Goal: Task Accomplishment & Management: Manage account settings

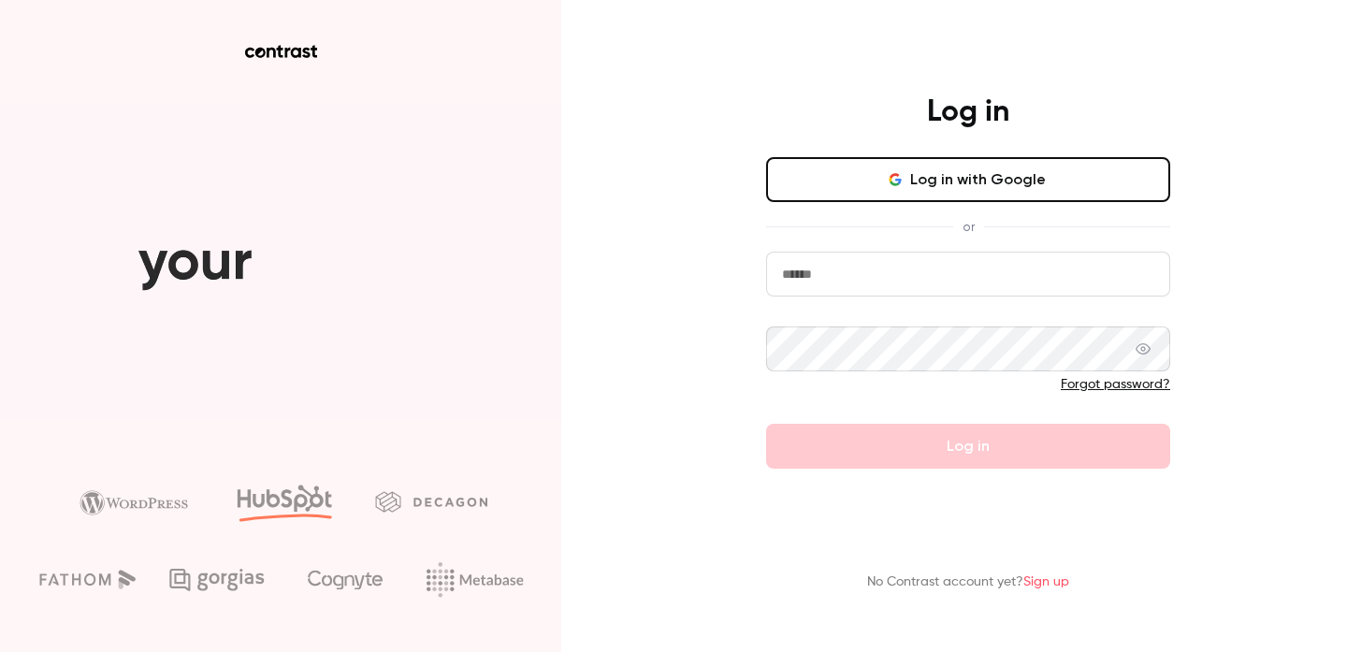
click at [854, 182] on button "Log in with Google" at bounding box center [968, 179] width 404 height 45
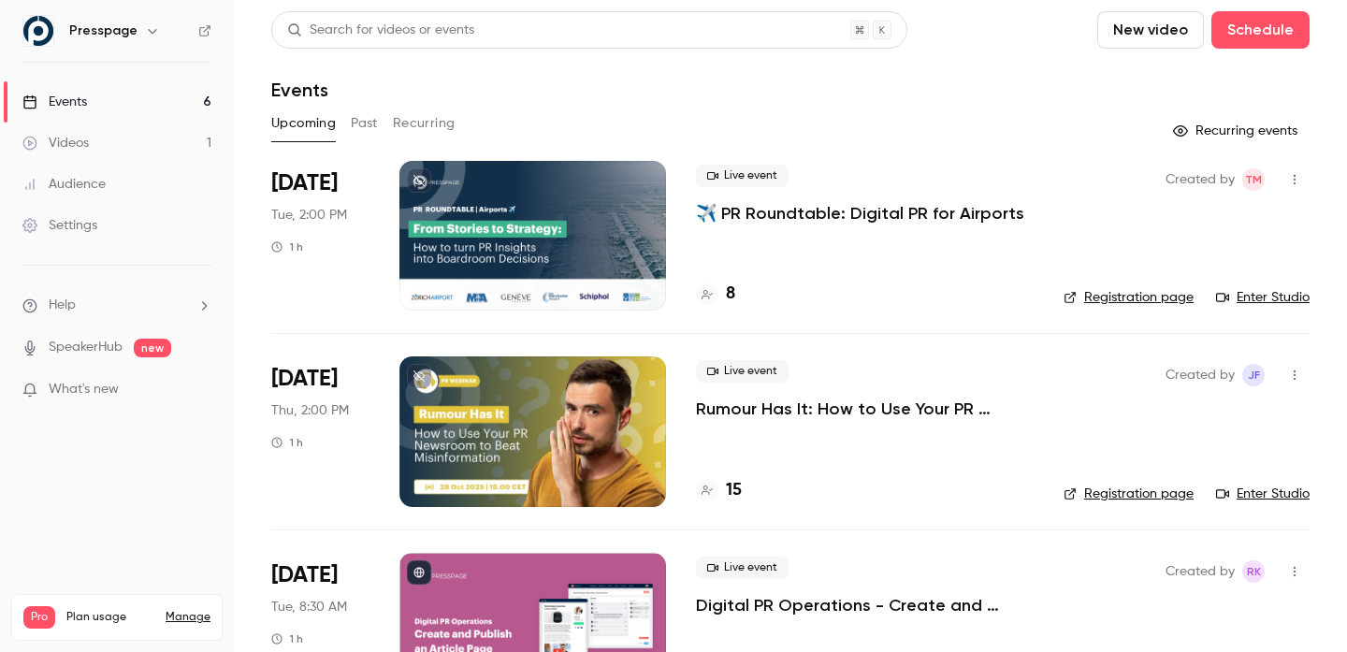
click at [553, 446] on div at bounding box center [532, 431] width 267 height 150
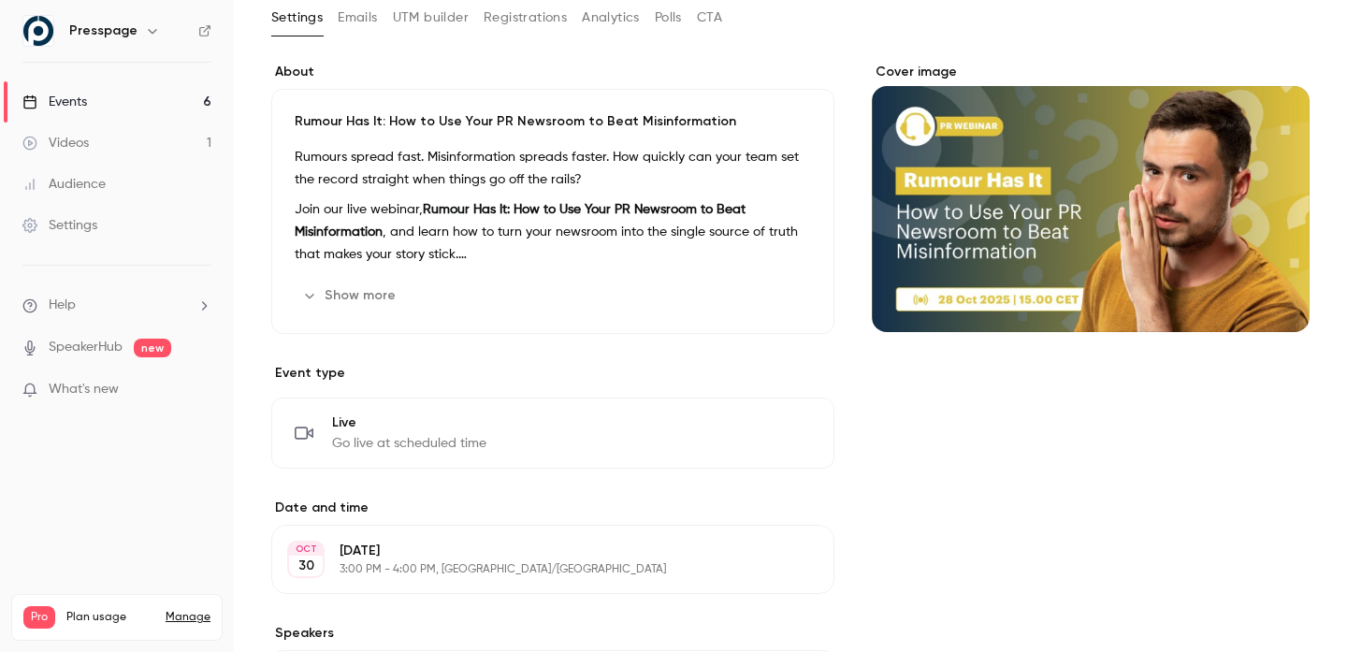
scroll to position [111, 0]
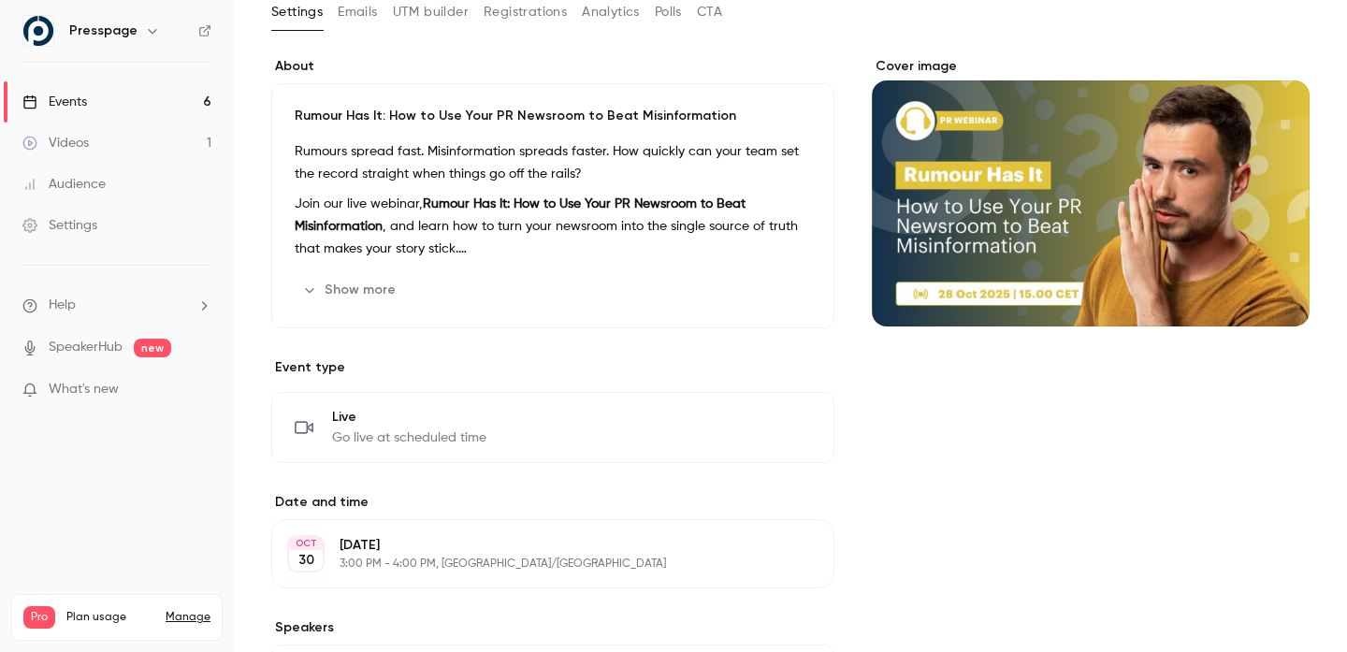
click at [522, 188] on div "Rumours spread fast. Misinformation spreads faster. How quickly can your team s…" at bounding box center [553, 200] width 516 height 120
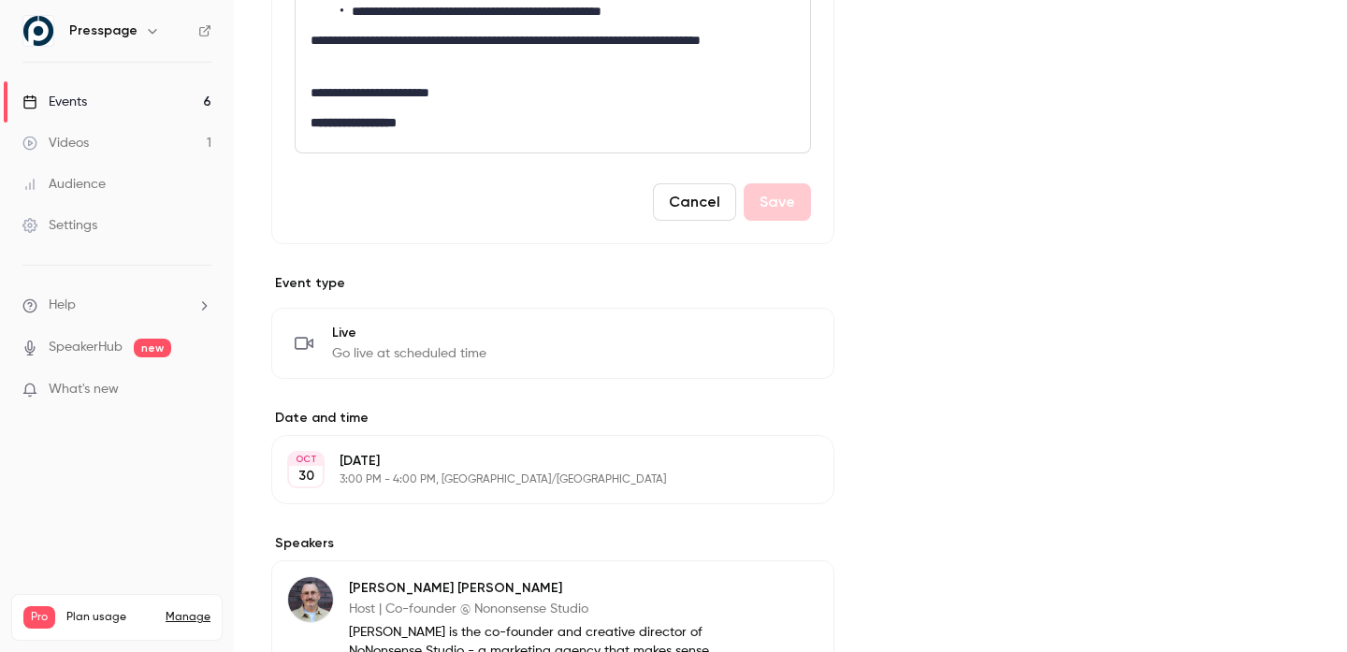
scroll to position [585, 0]
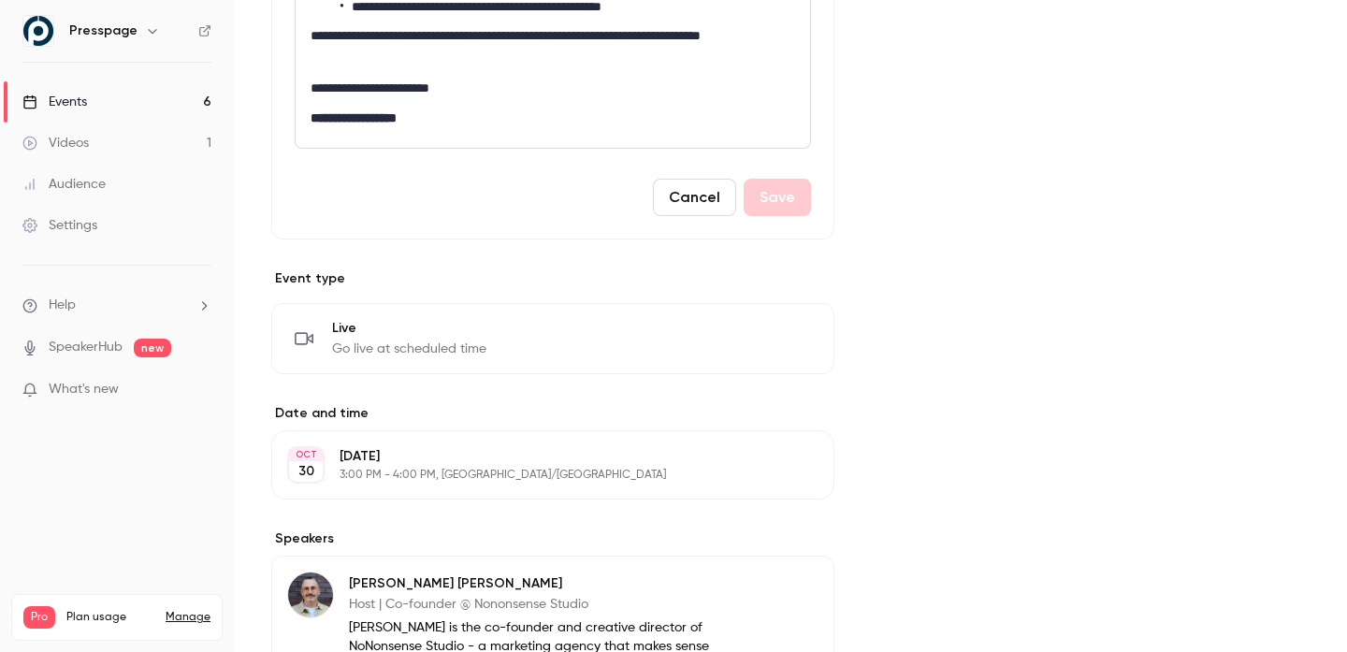
click at [701, 202] on button "Cancel" at bounding box center [694, 197] width 83 height 37
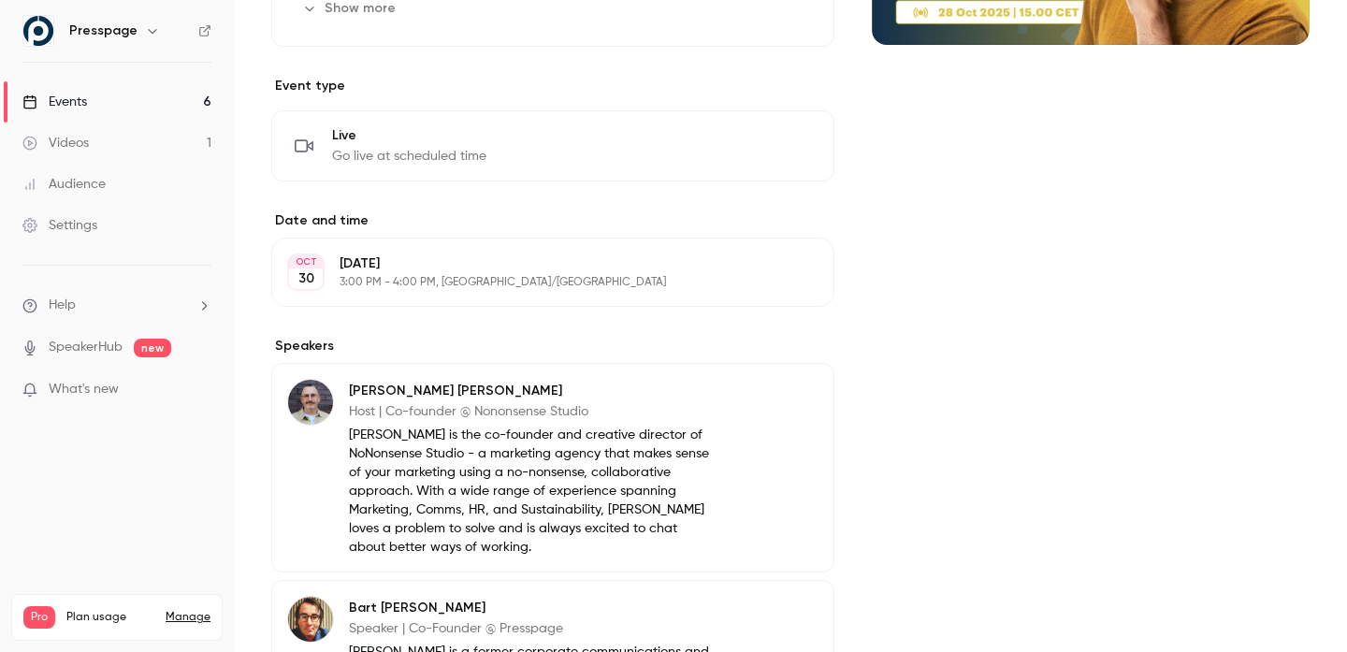
scroll to position [0, 0]
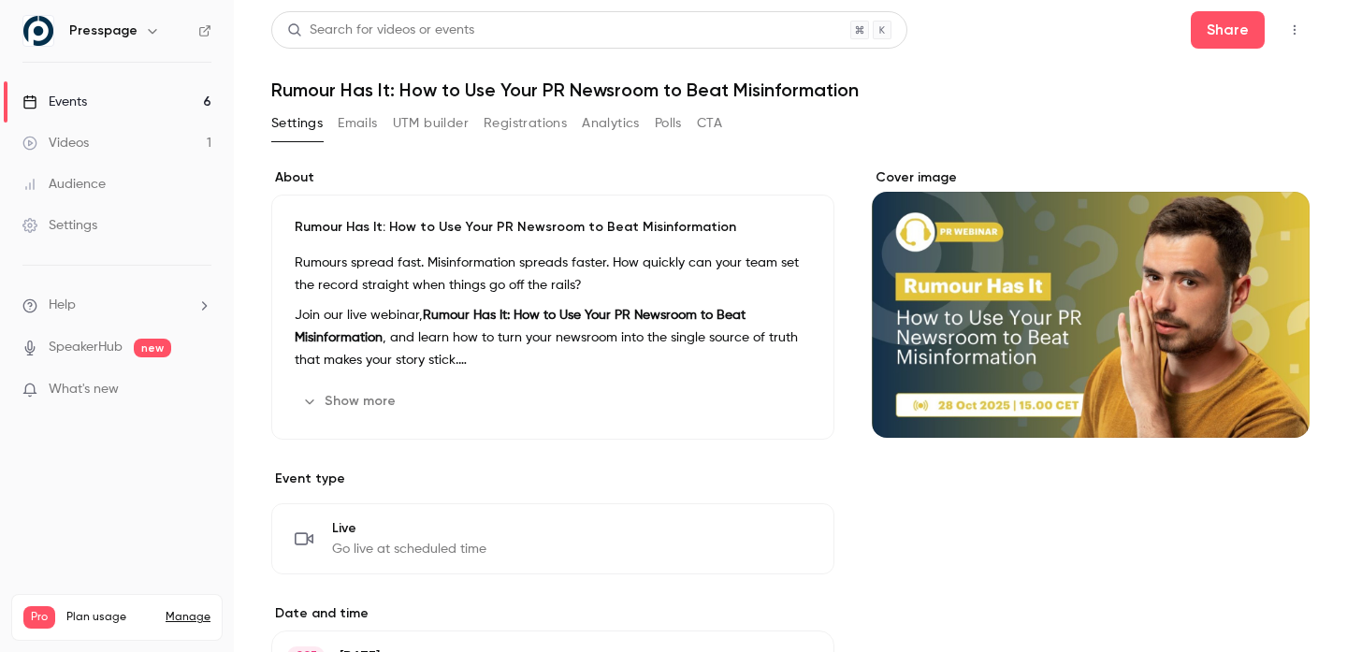
click at [539, 131] on button "Registrations" at bounding box center [525, 124] width 83 height 30
